Goal: Information Seeking & Learning: Find specific fact

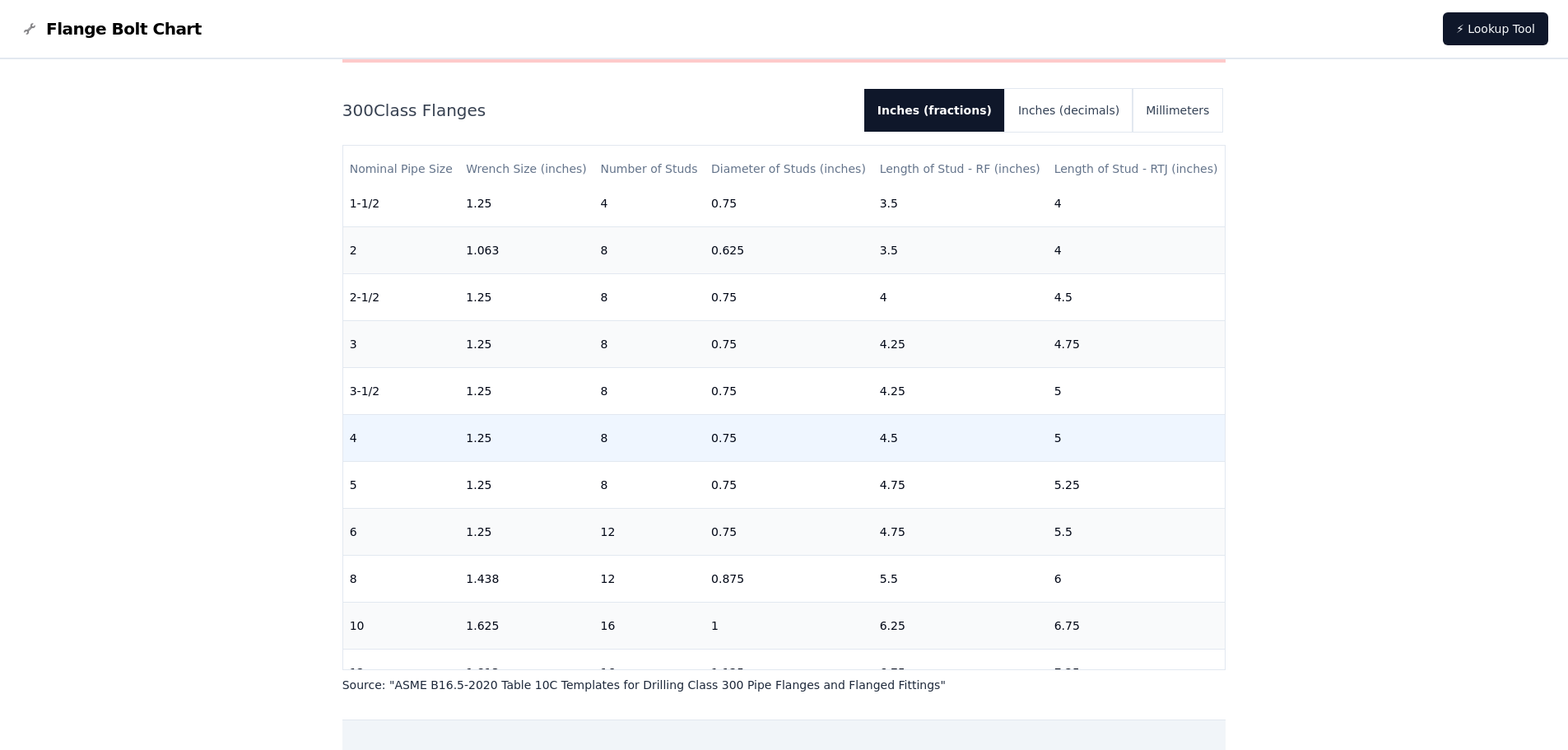
scroll to position [247, 0]
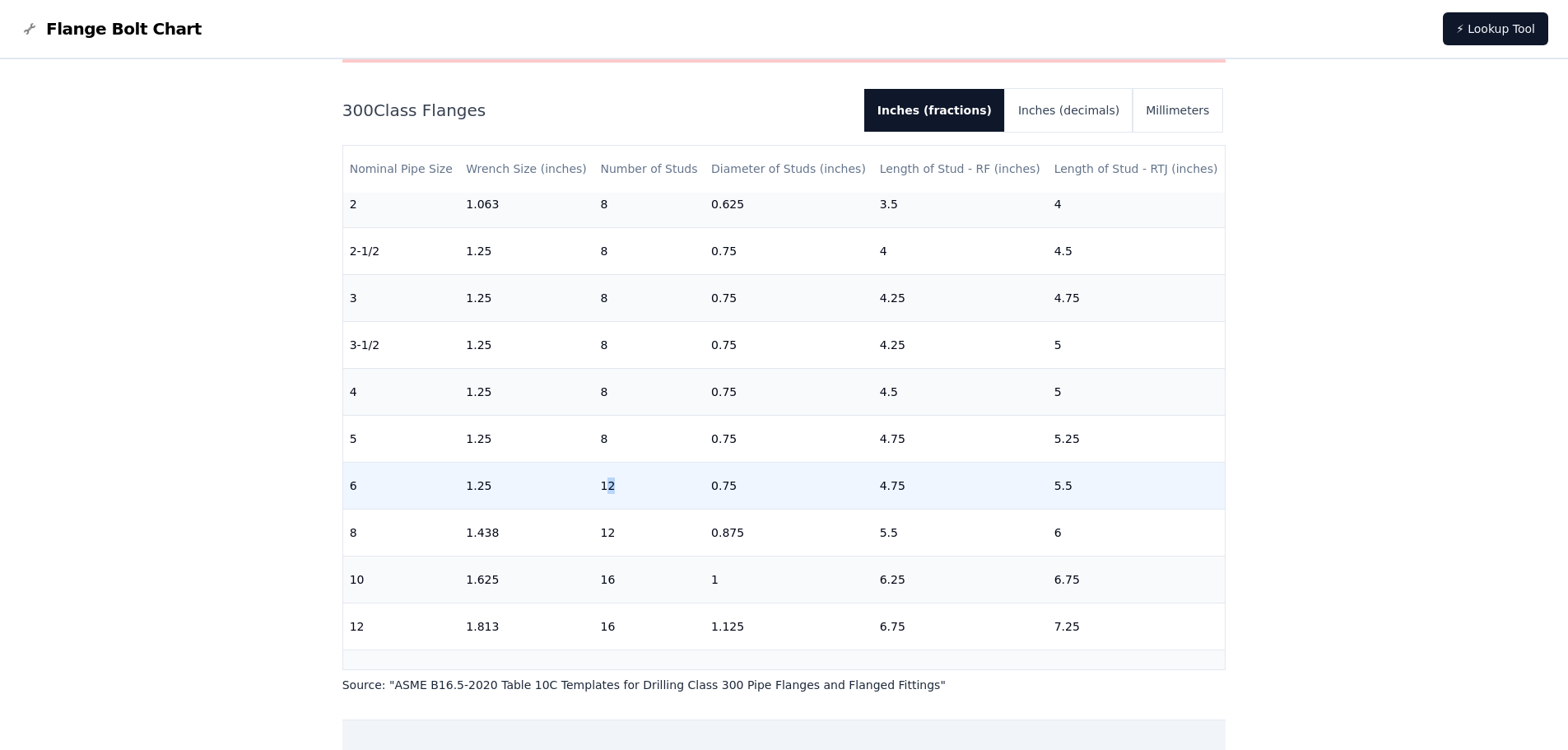
drag, startPoint x: 603, startPoint y: 481, endPoint x: 629, endPoint y: 482, distance: 26.0
click at [629, 482] on td "12" at bounding box center [649, 485] width 111 height 47
drag, startPoint x: 897, startPoint y: 487, endPoint x: 877, endPoint y: 487, distance: 20.0
click at [877, 487] on td "4.75" at bounding box center [961, 485] width 174 height 47
click at [912, 483] on td "4.75" at bounding box center [961, 485] width 174 height 47
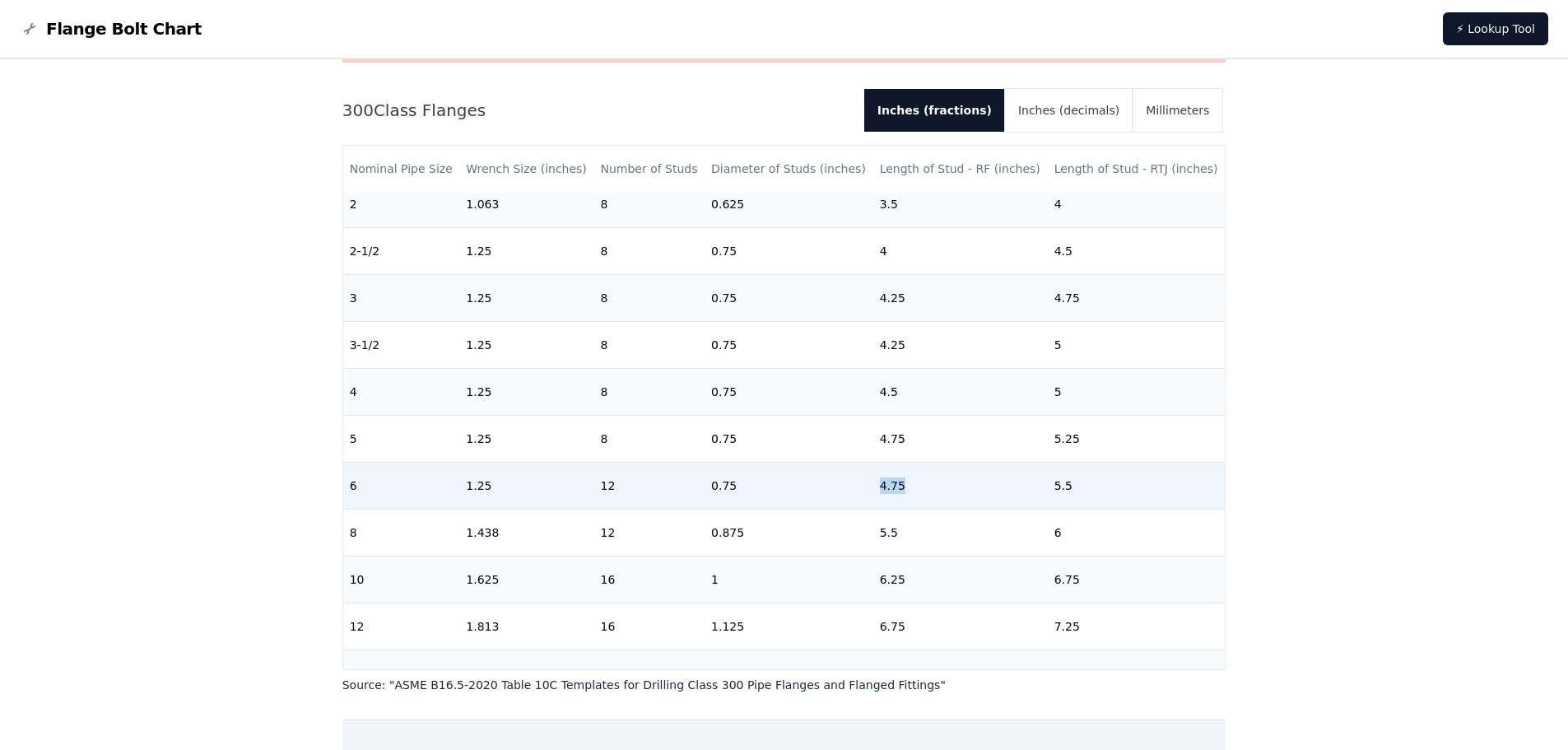
drag, startPoint x: 897, startPoint y: 488, endPoint x: 868, endPoint y: 488, distance: 29.0
click at [874, 488] on td "4.75" at bounding box center [961, 485] width 174 height 47
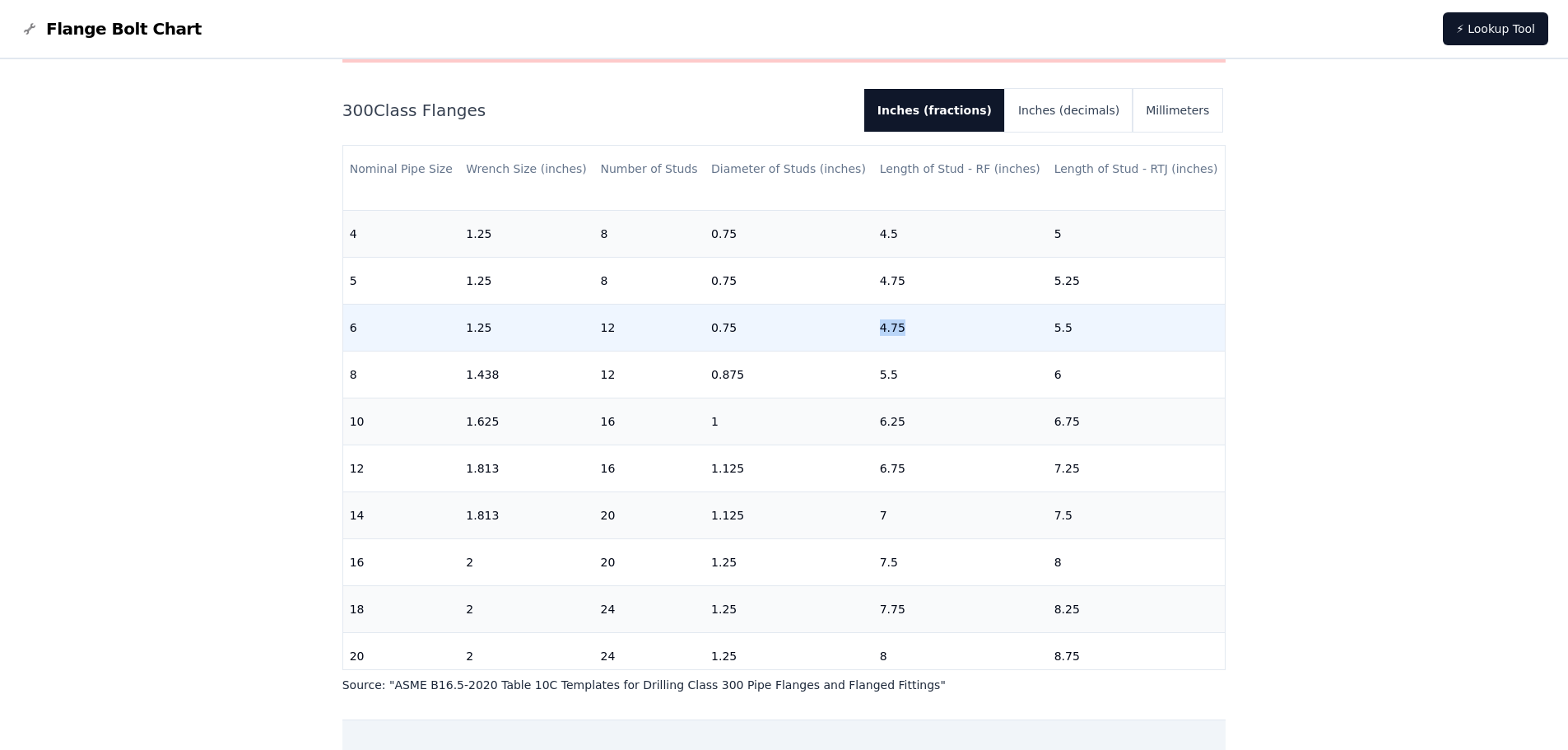
scroll to position [412, 0]
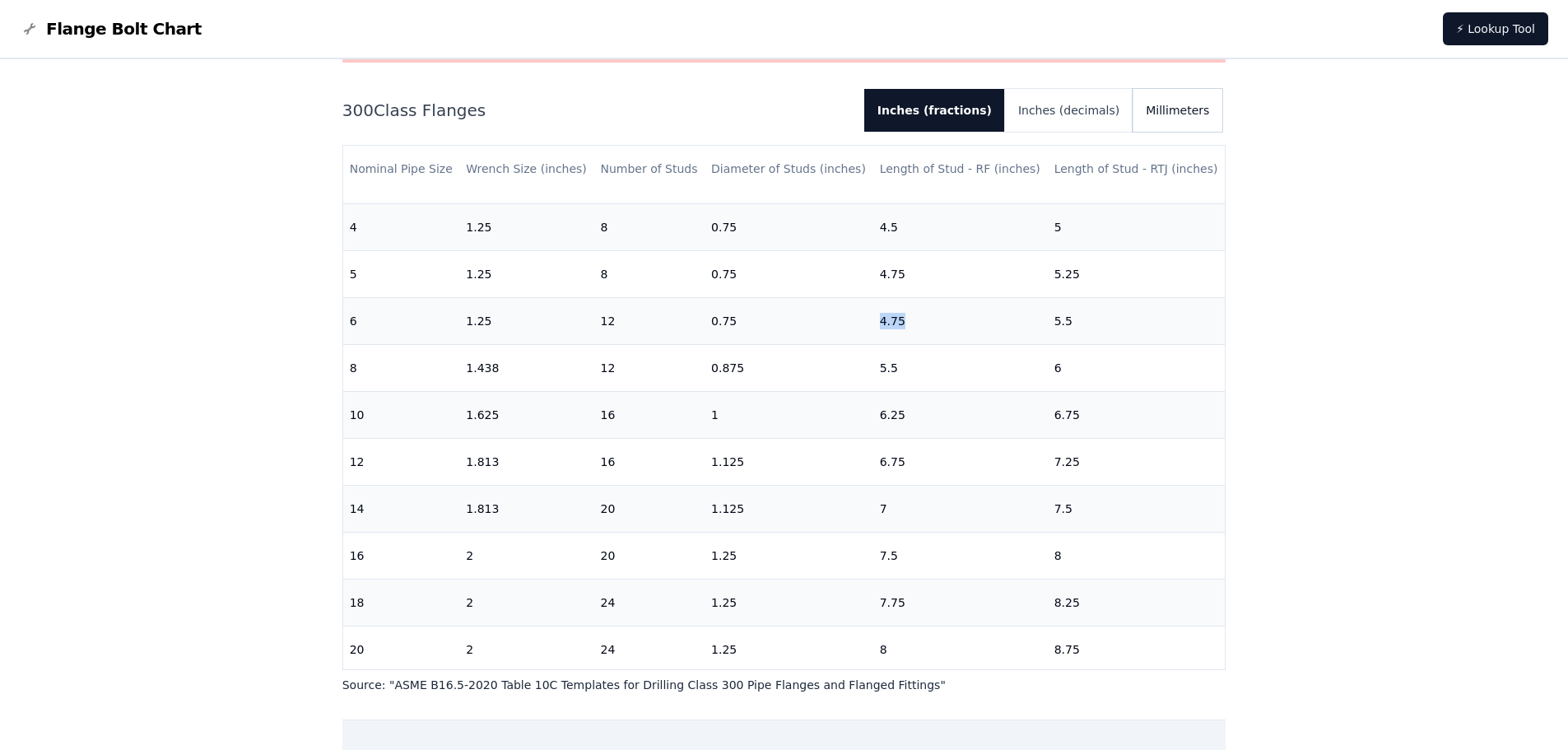
click at [1183, 116] on button "Millimeters" at bounding box center [1177, 110] width 90 height 43
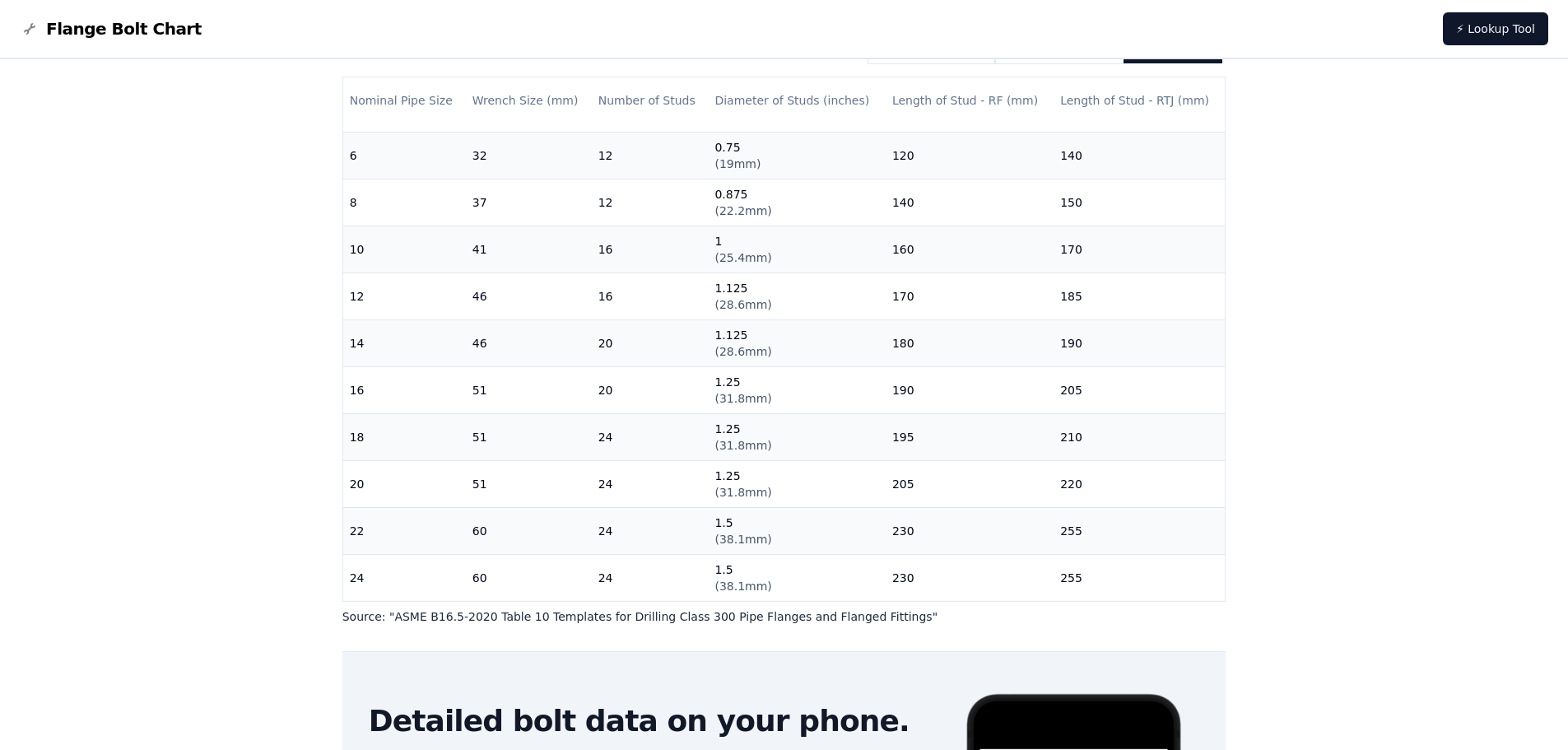
scroll to position [0, 0]
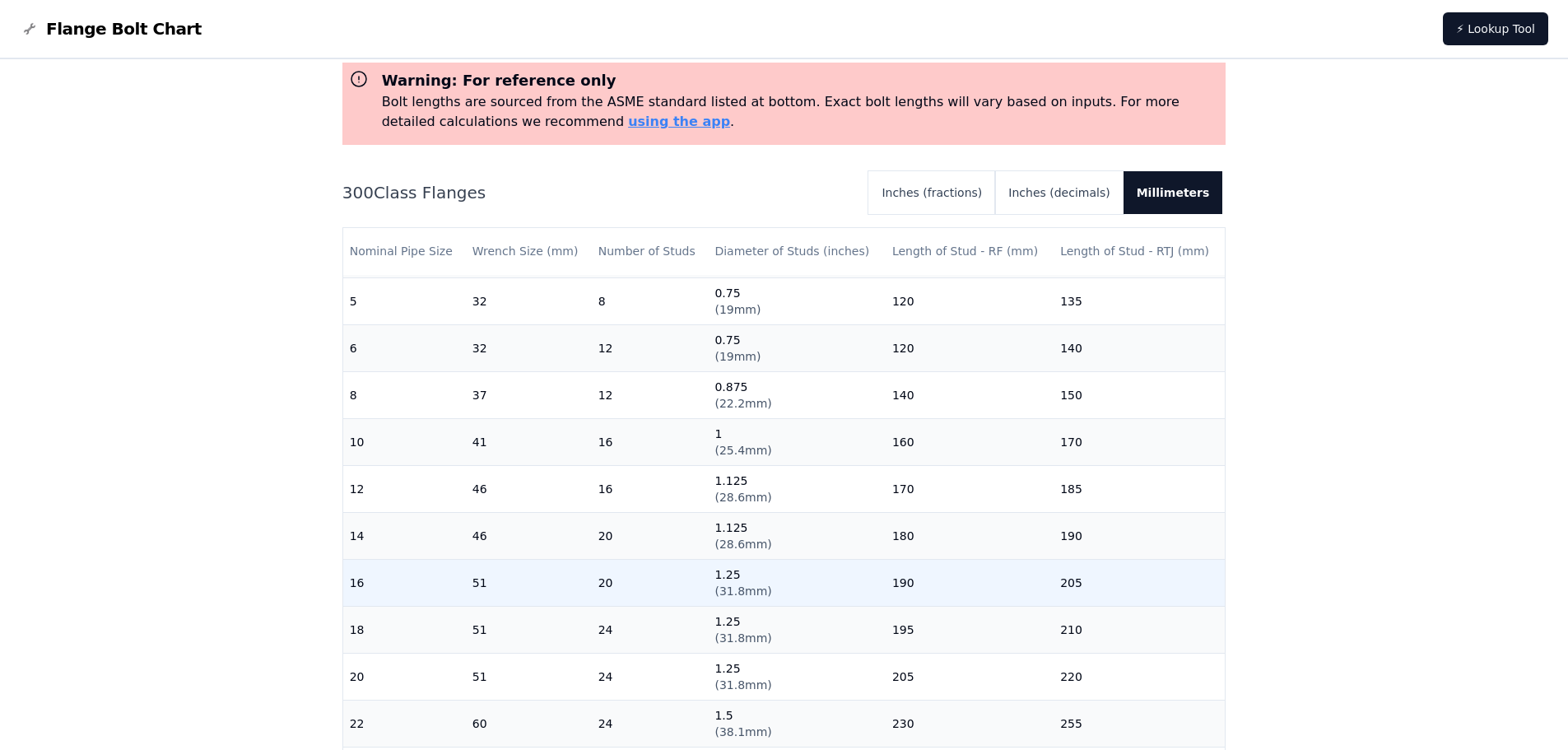
scroll to position [439, 0]
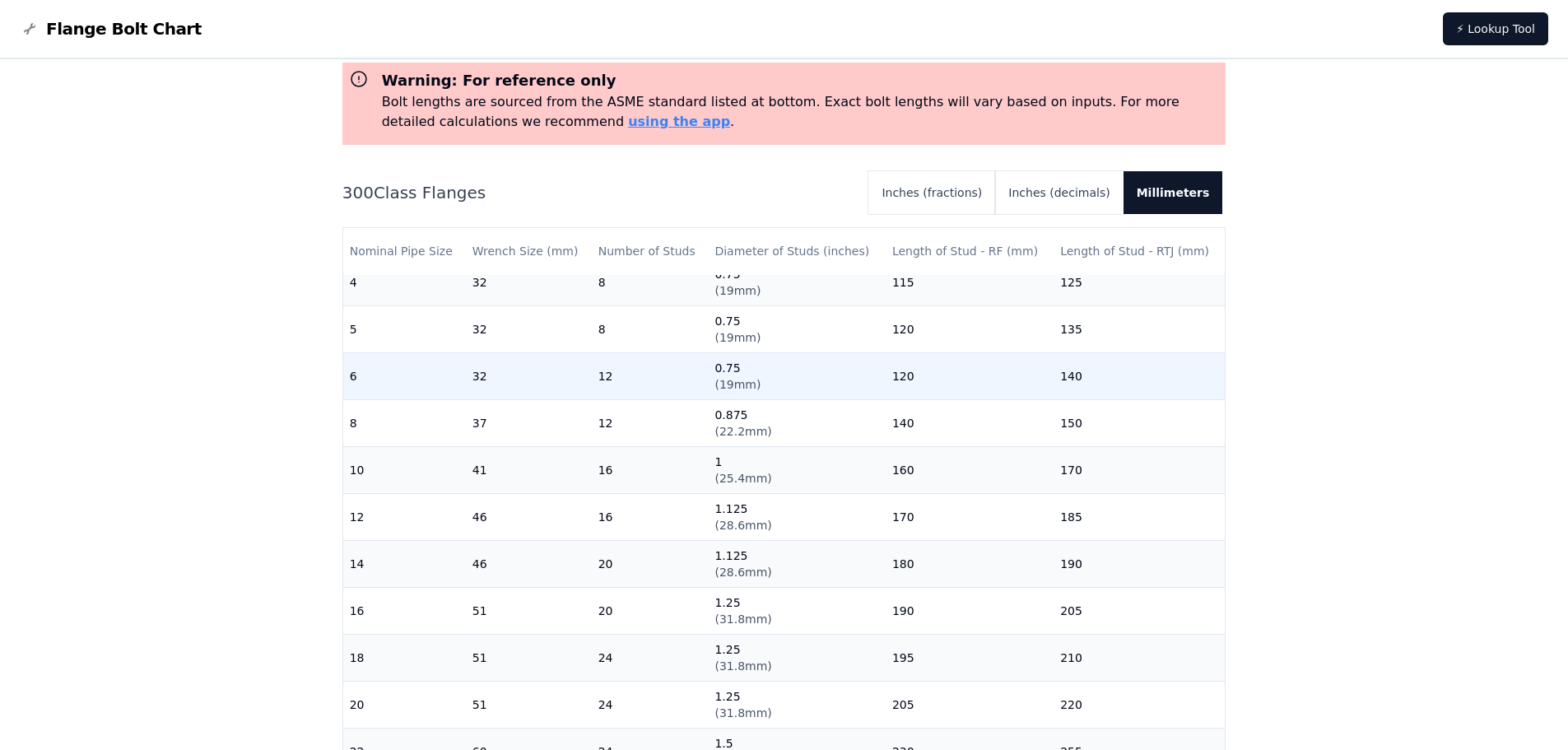
click at [499, 370] on td "32" at bounding box center [529, 375] width 126 height 47
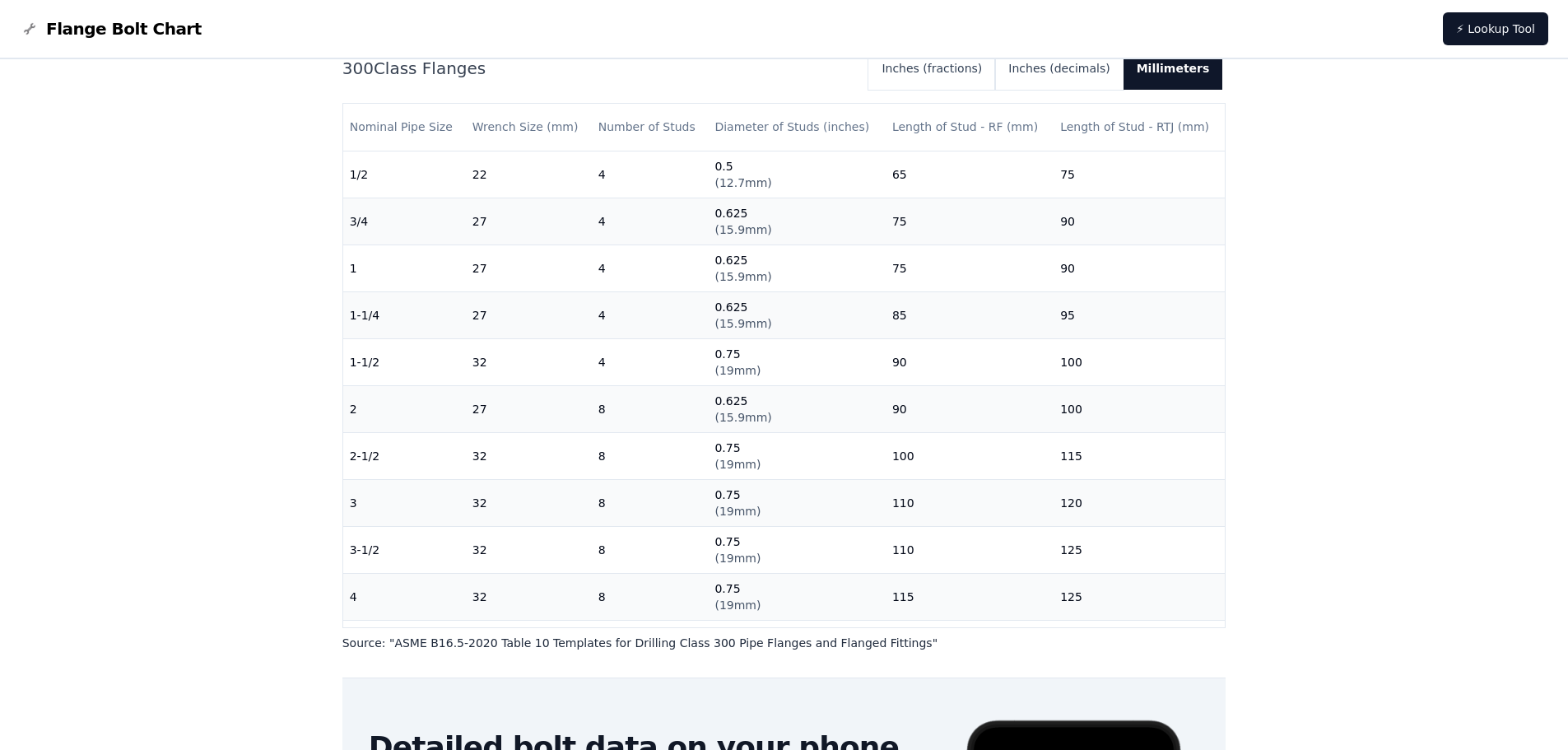
scroll to position [0, 0]
